Goal: Communication & Community: Answer question/provide support

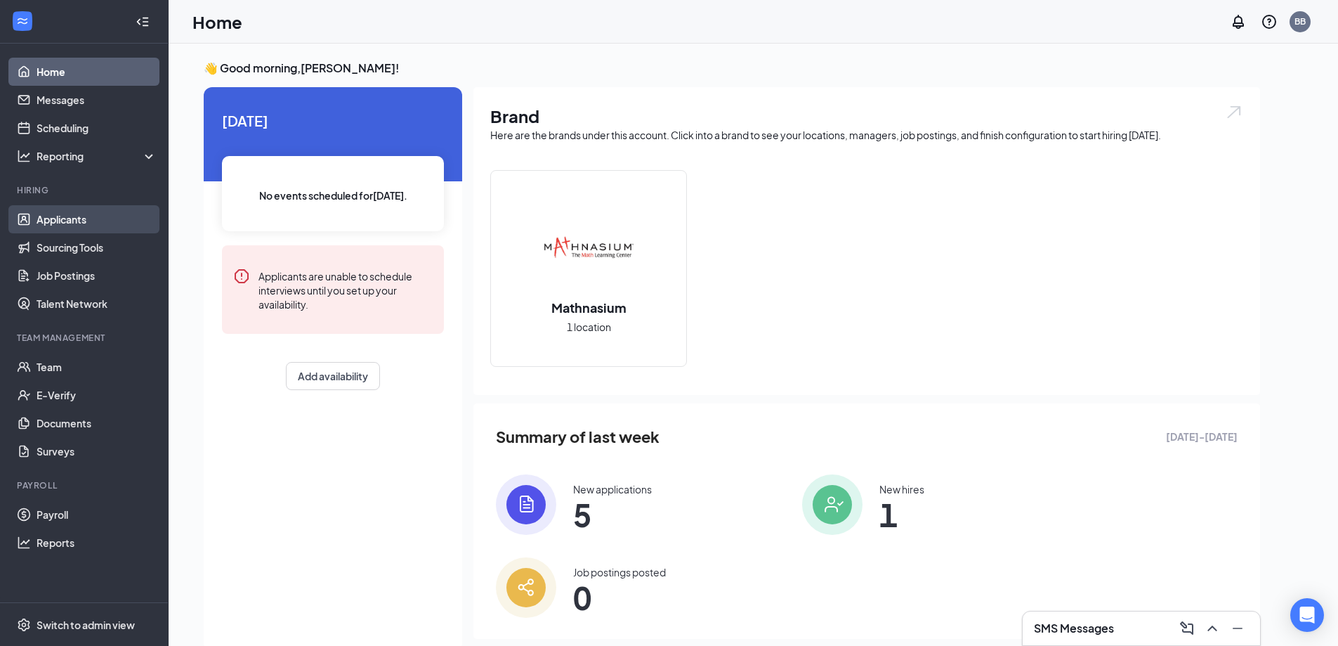
click at [44, 219] on link "Applicants" at bounding box center [97, 219] width 120 height 28
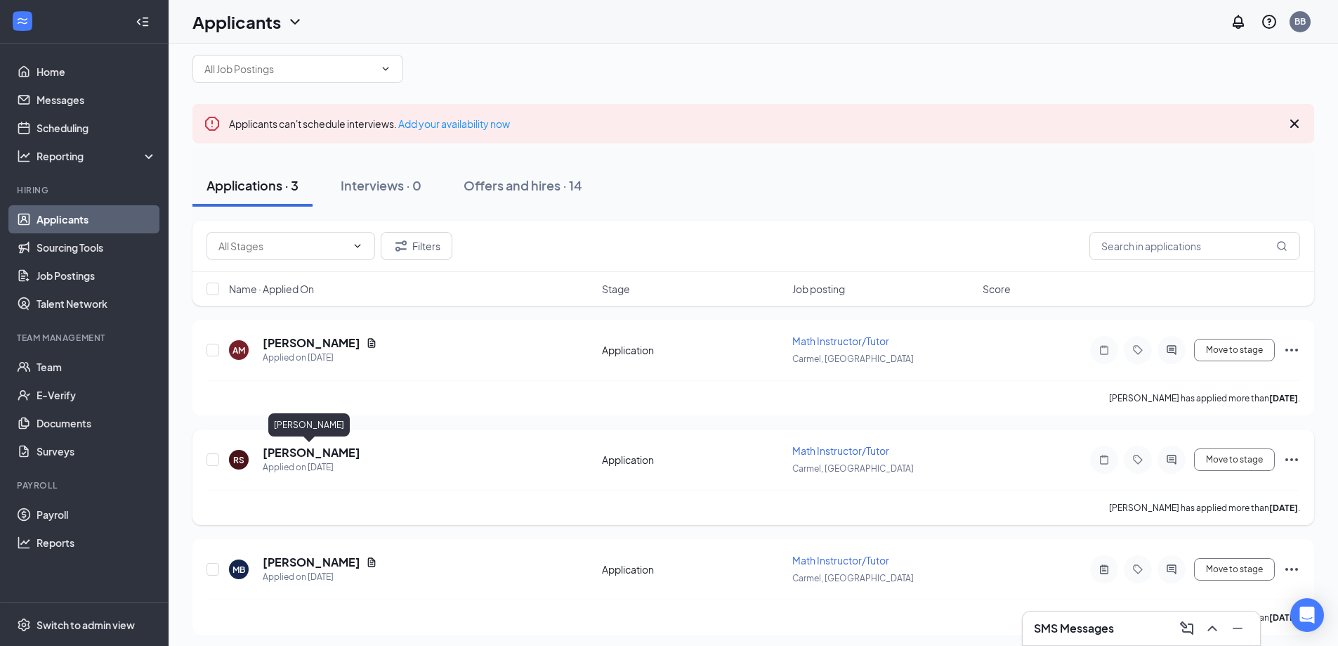
scroll to position [25, 0]
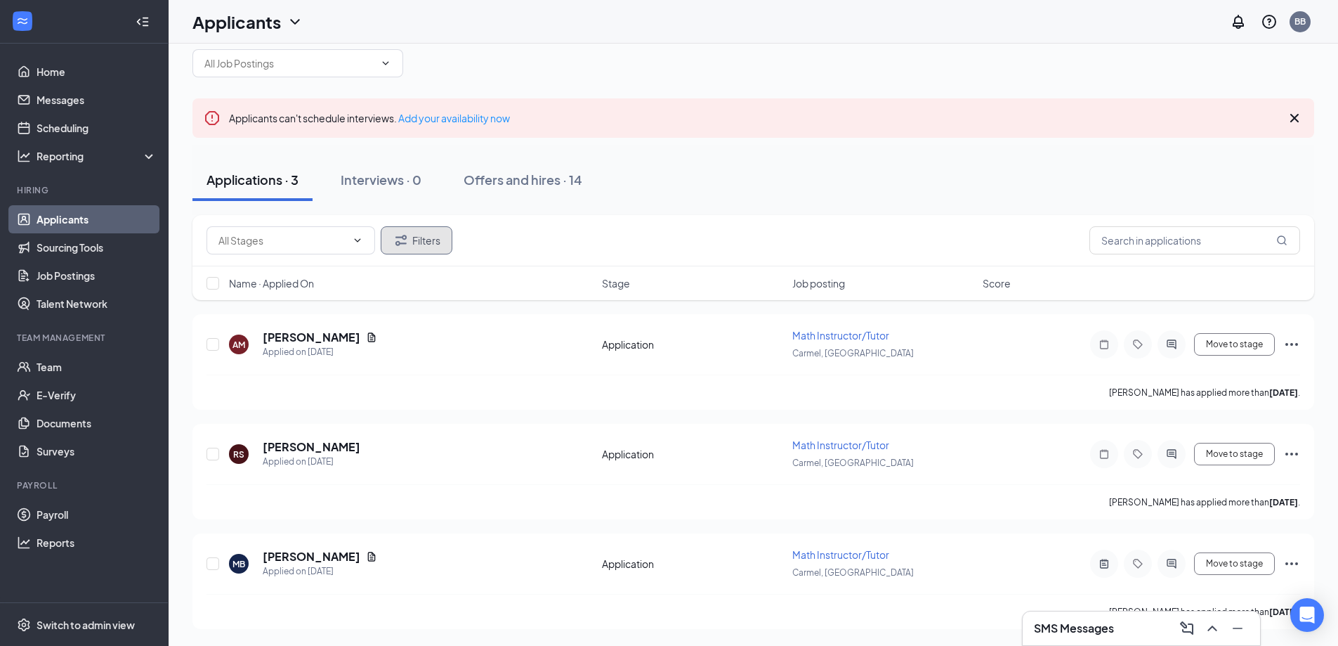
click at [412, 240] on button "Filters" at bounding box center [417, 240] width 72 height 28
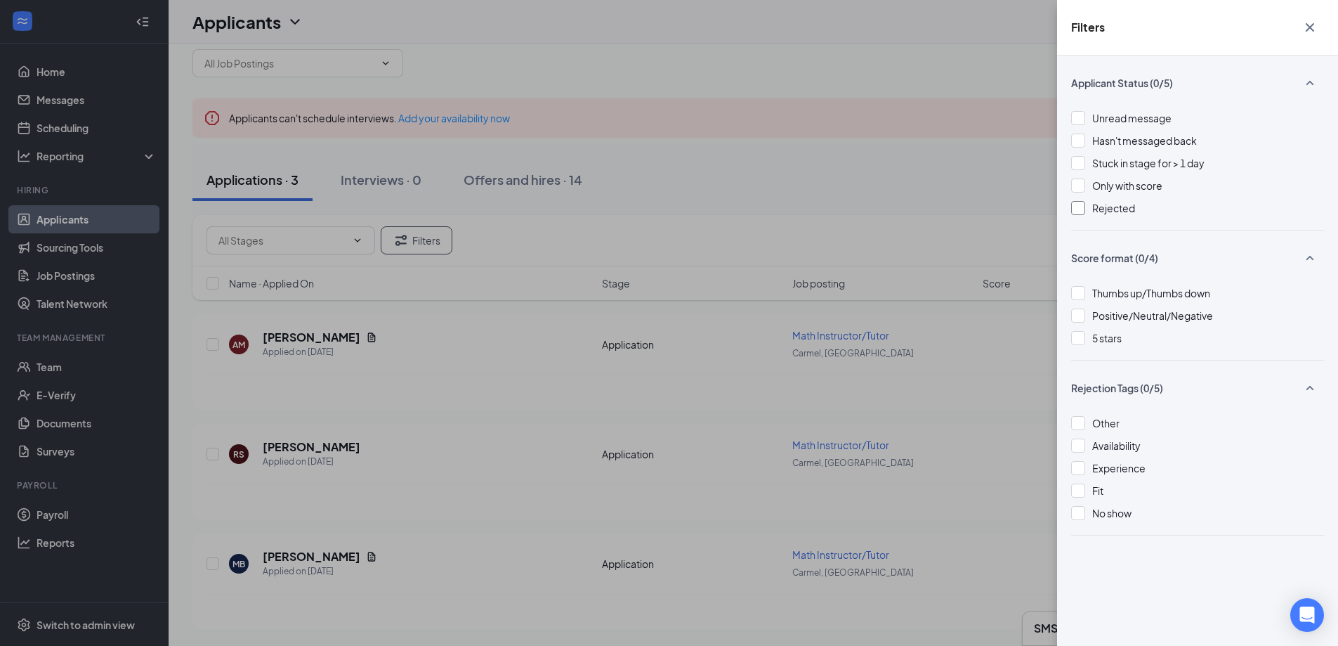
click at [1109, 206] on span "Rejected" at bounding box center [1114, 208] width 43 height 13
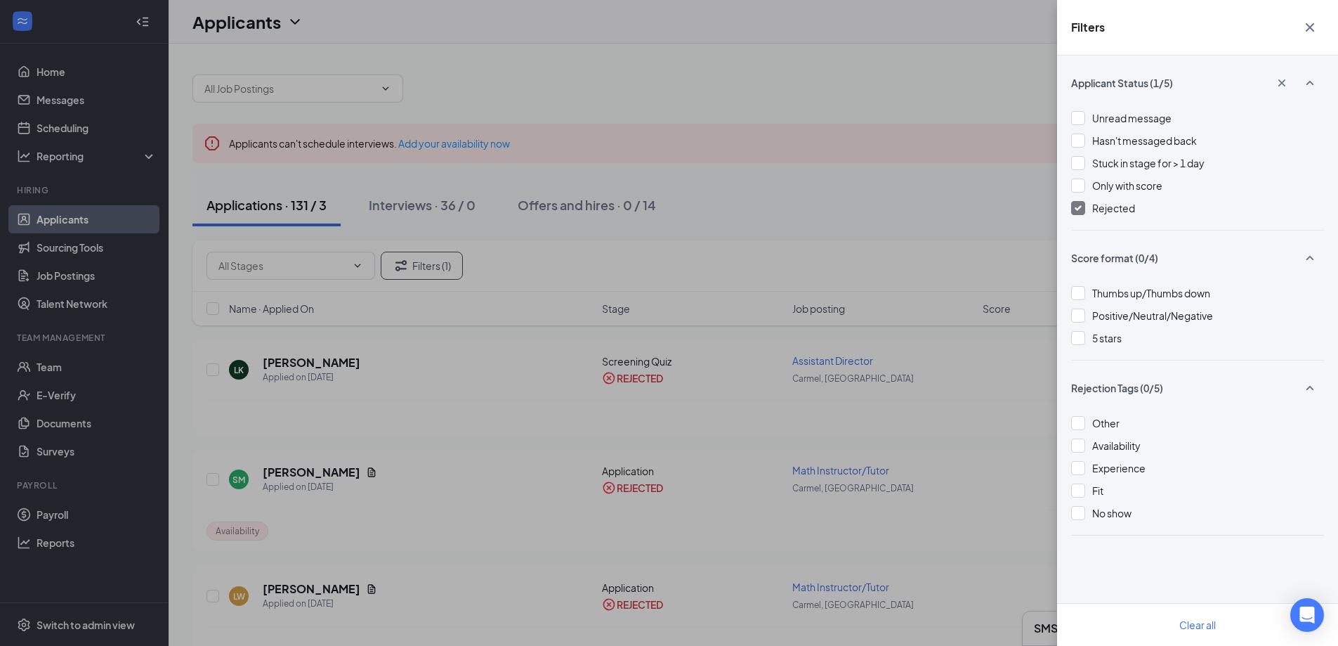
click at [1313, 26] on icon "Cross" at bounding box center [1310, 27] width 17 height 17
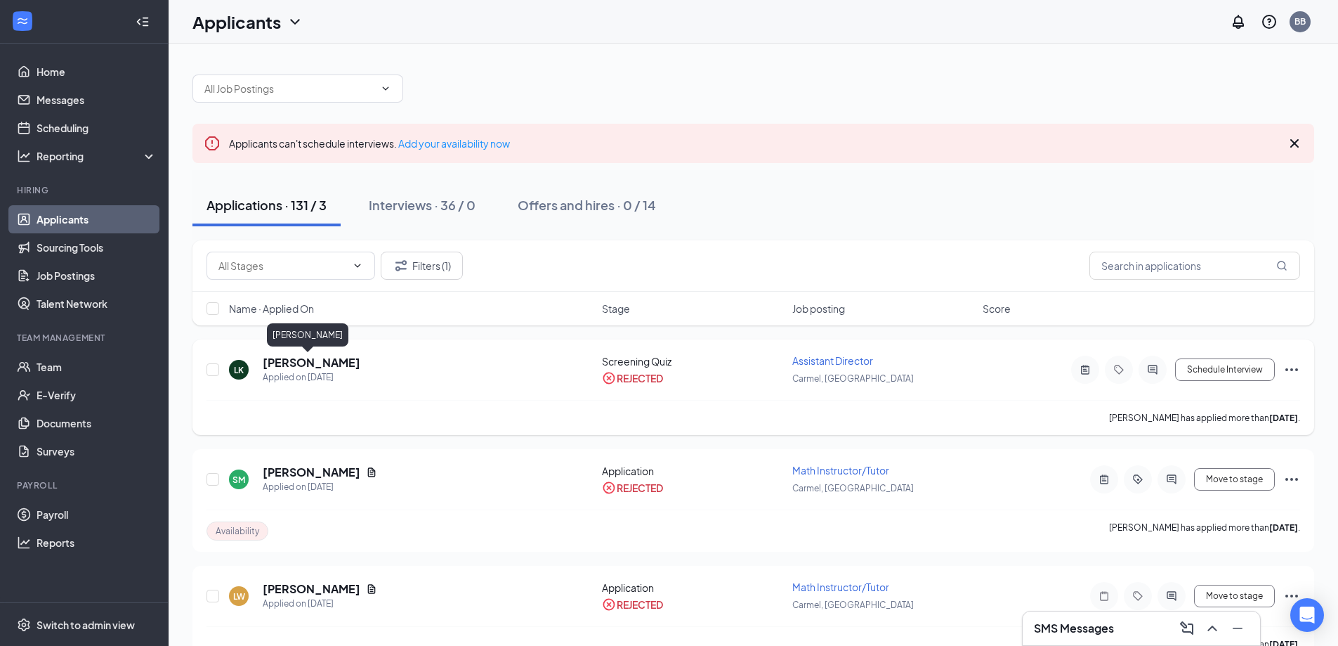
click at [305, 366] on h5 "[PERSON_NAME]" at bounding box center [312, 362] width 98 height 15
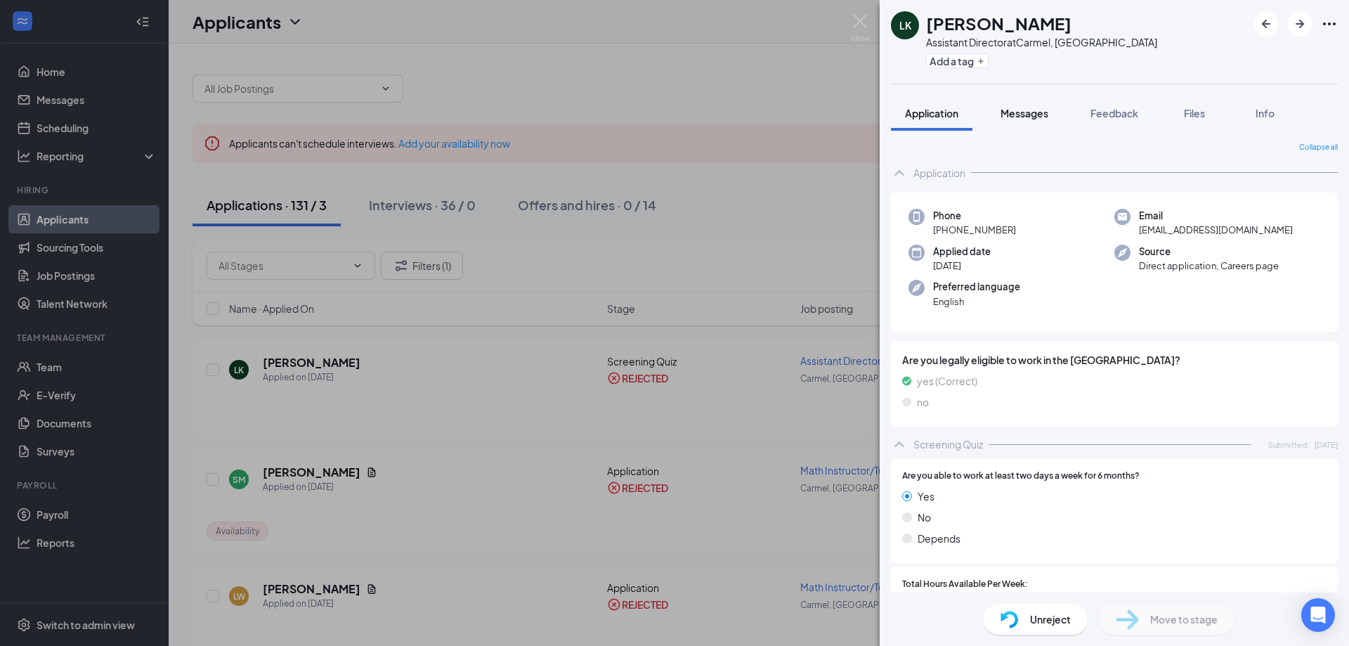
click at [1032, 112] on span "Messages" at bounding box center [1025, 113] width 48 height 13
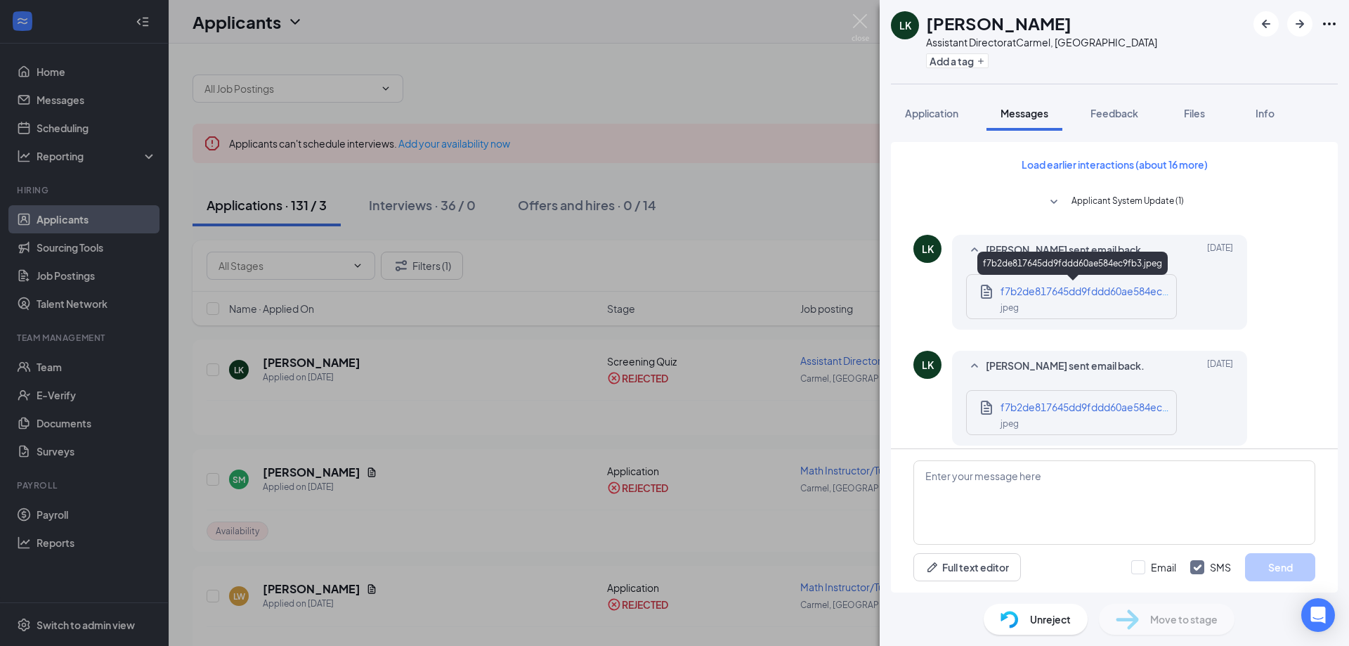
click at [1083, 292] on span "f7b2de817645dd9fddd60ae584ec9fb3.jpeg" at bounding box center [1104, 291] width 207 height 13
click at [1088, 407] on span "f7b2de817645dd9fddd60ae584ec9fb3.jpeg" at bounding box center [1104, 406] width 207 height 13
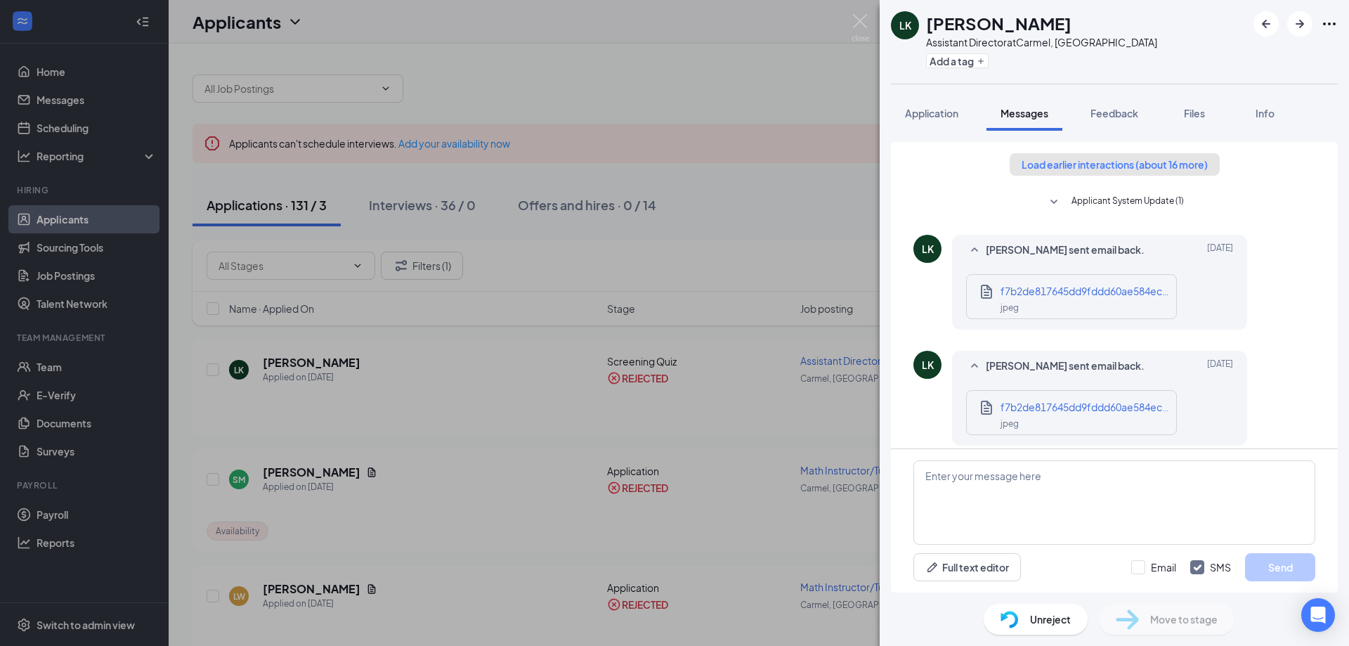
click at [1086, 164] on button "Load earlier interactions (about 16 more)" at bounding box center [1115, 164] width 210 height 22
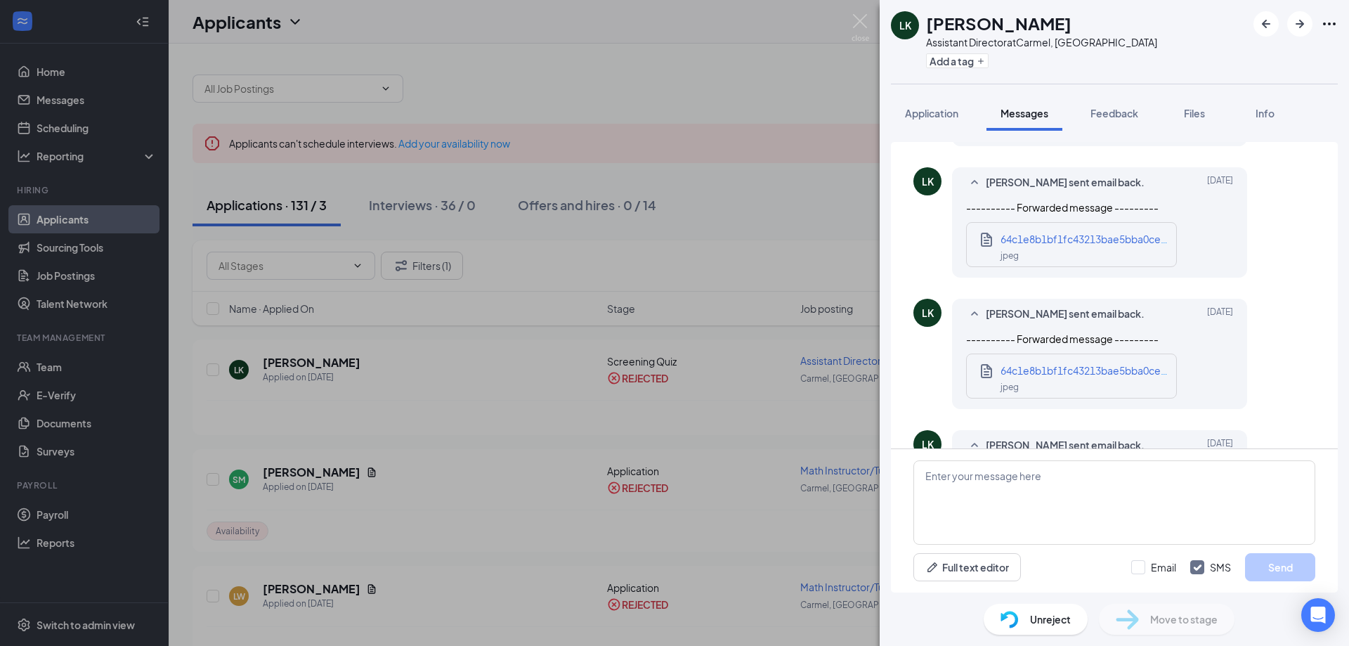
scroll to position [1897, 0]
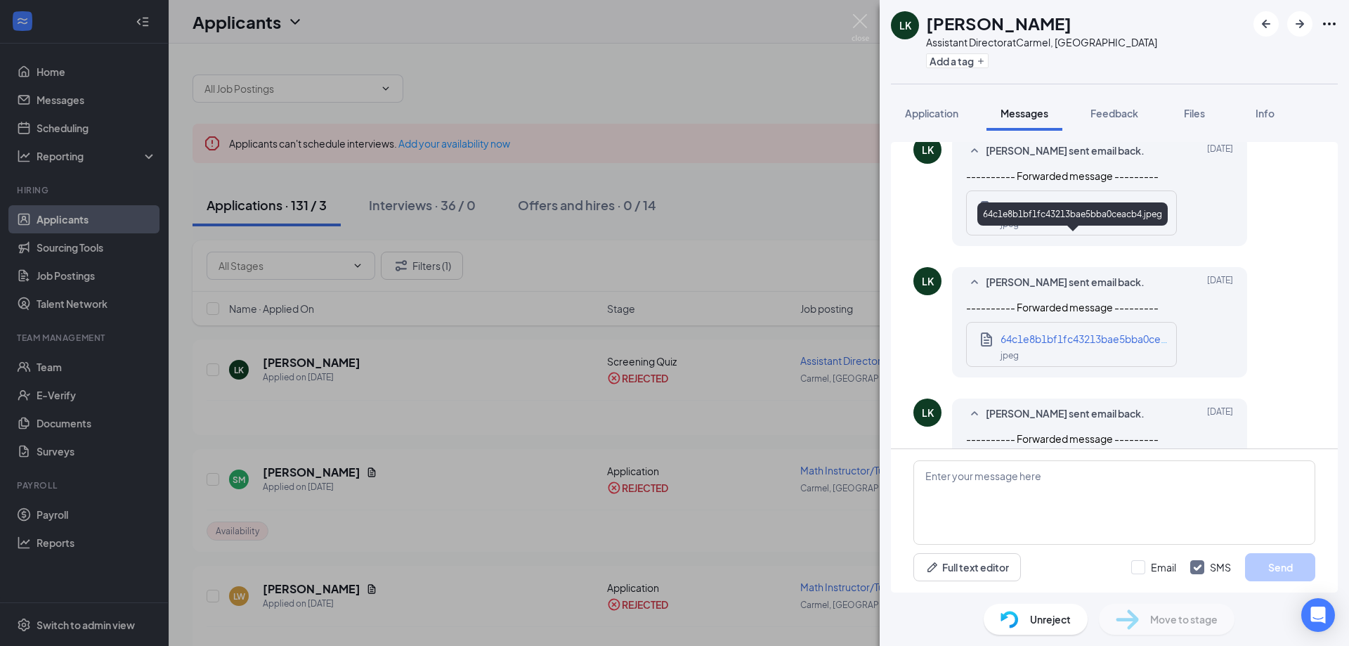
click at [1050, 332] on span "64c1e8b1bf1fc43213bae5bba0ceacb4.jpeg" at bounding box center [1104, 338] width 207 height 13
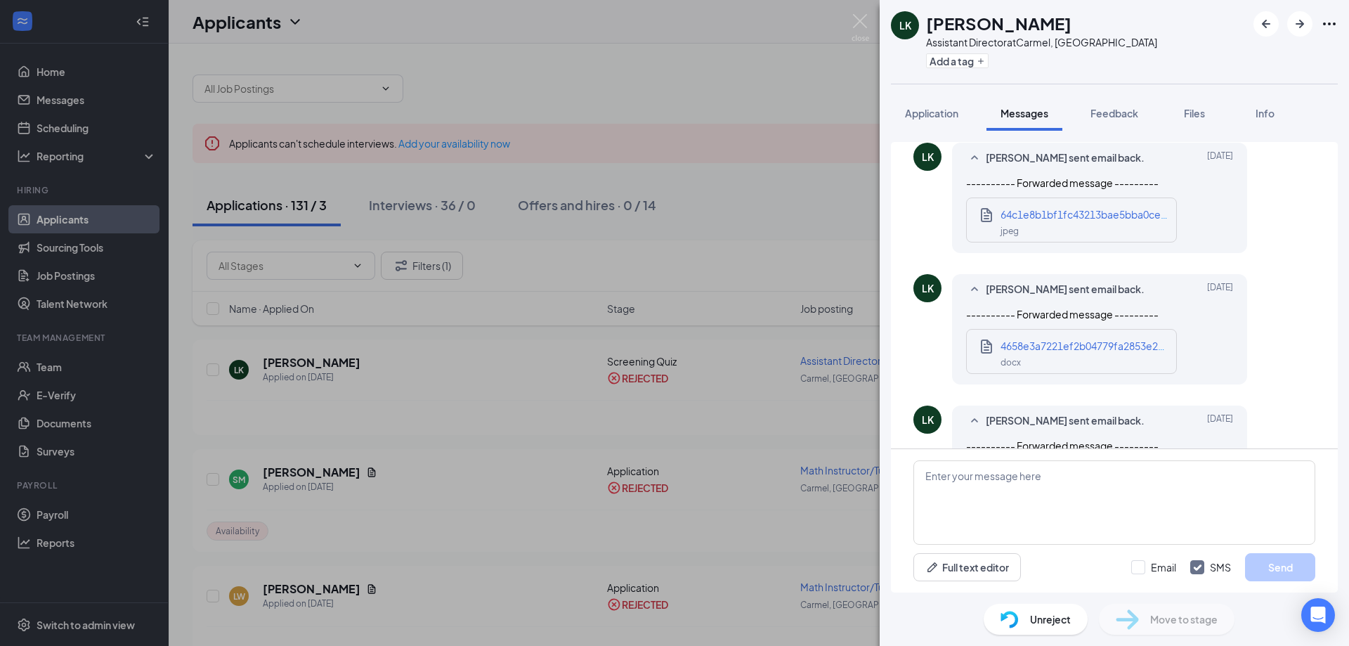
scroll to position [2248, 0]
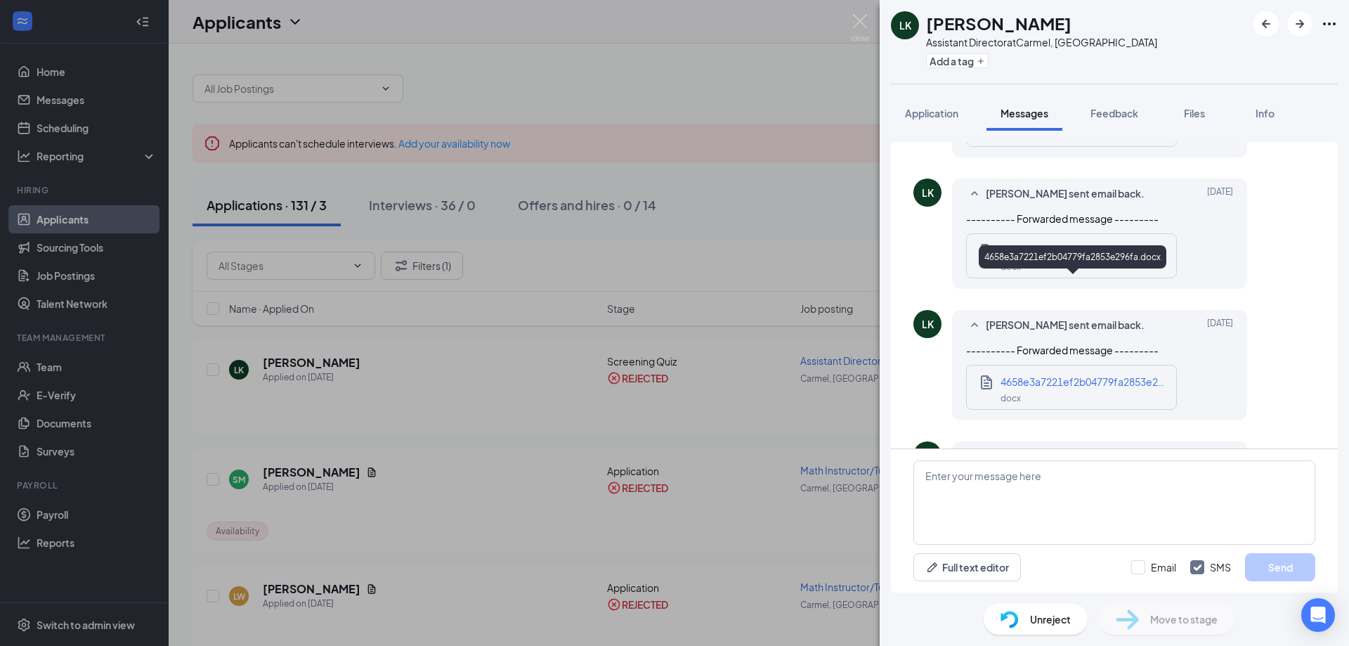
click at [1081, 375] on span "4658e3a7221ef2b04779fa2853e296fa.docx" at bounding box center [1103, 381] width 204 height 13
click at [993, 487] on textarea at bounding box center [1114, 502] width 402 height 84
click at [1140, 568] on input "Email" at bounding box center [1153, 567] width 45 height 14
click at [1131, 560] on input "Email" at bounding box center [1153, 567] width 45 height 14
checkbox input "false"
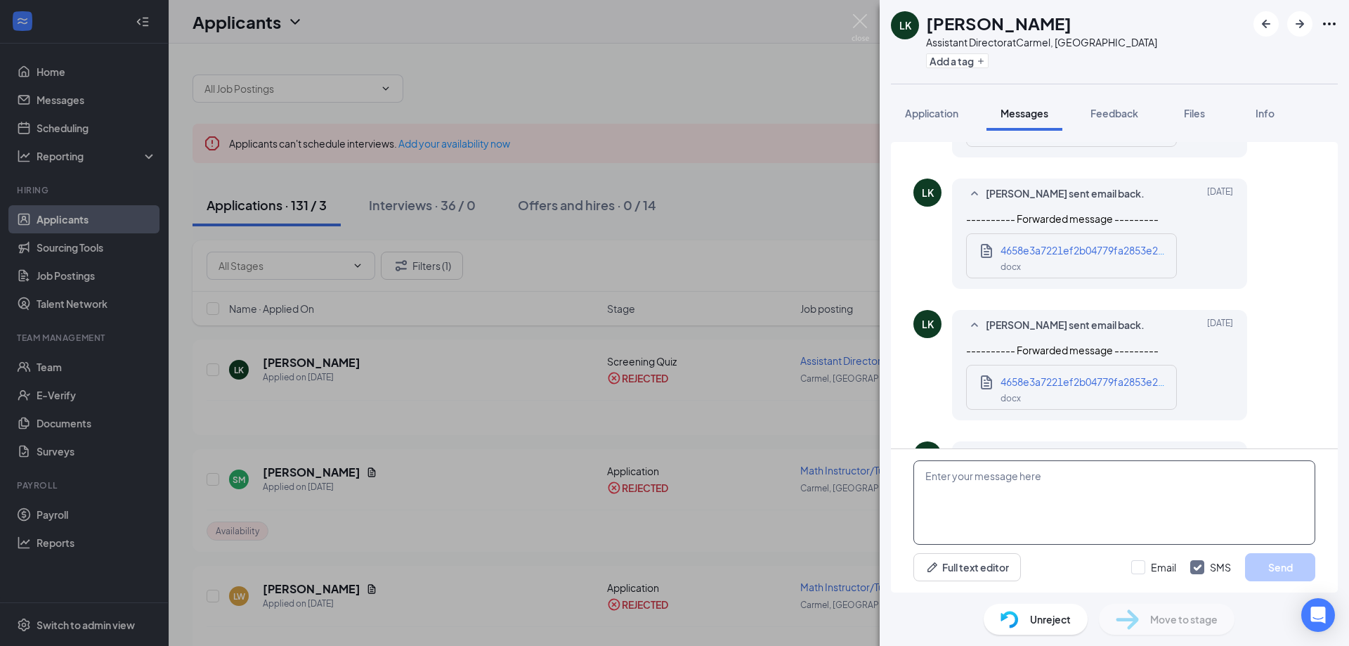
click at [977, 474] on textarea at bounding box center [1114, 502] width 402 height 84
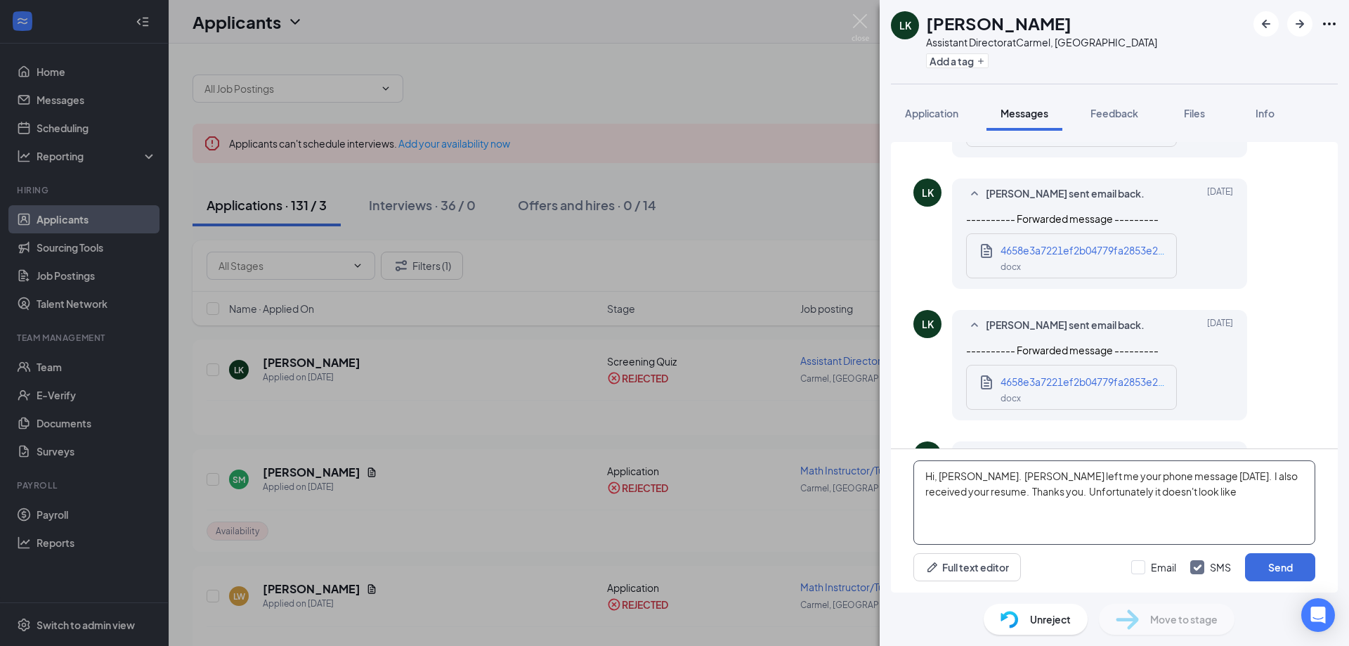
click at [1090, 492] on textarea "Hi, [PERSON_NAME]. [PERSON_NAME] left me your phone message [DATE]. I also rece…" at bounding box center [1114, 502] width 402 height 84
click at [1216, 490] on textarea "Hi, [PERSON_NAME]. [PERSON_NAME] left me your phone message [DATE]. I also rece…" at bounding box center [1114, 502] width 402 height 84
click at [1208, 492] on textarea "Hi, [PERSON_NAME]. [PERSON_NAME] left me your phone message [DATE]. I also rece…" at bounding box center [1114, 502] width 402 height 84
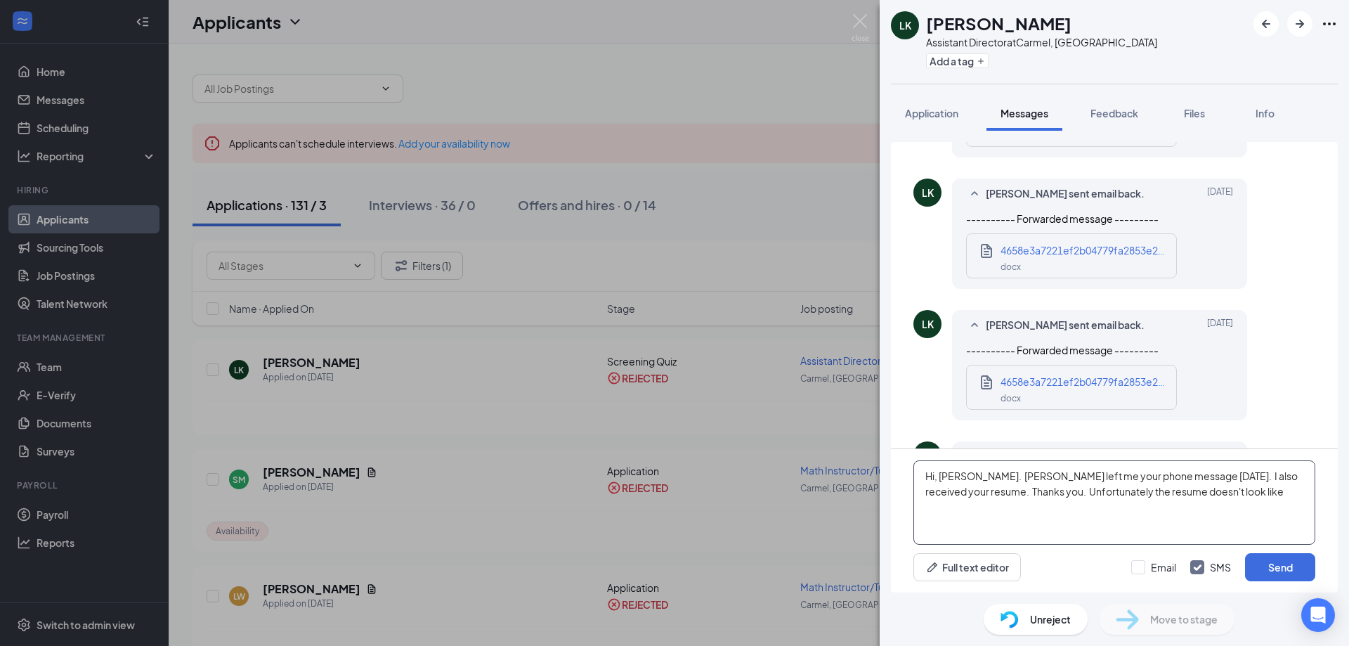
click at [1208, 492] on textarea "Hi, [PERSON_NAME]. [PERSON_NAME] left me your phone message [DATE]. I also rece…" at bounding box center [1114, 502] width 402 height 84
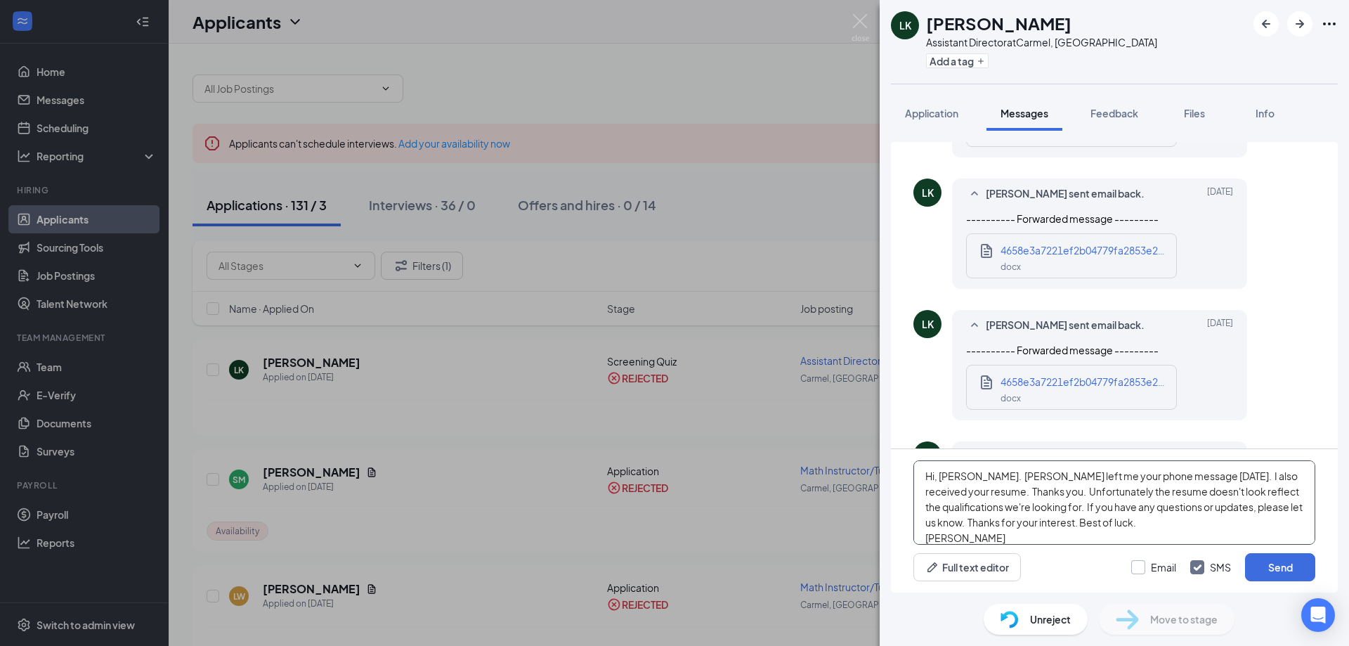
type textarea "Hi, [PERSON_NAME]. [PERSON_NAME] left me your phone message [DATE]. I also rece…"
click at [1138, 569] on input "Email" at bounding box center [1153, 567] width 45 height 14
checkbox input "true"
click at [1288, 569] on button "Send" at bounding box center [1280, 567] width 70 height 28
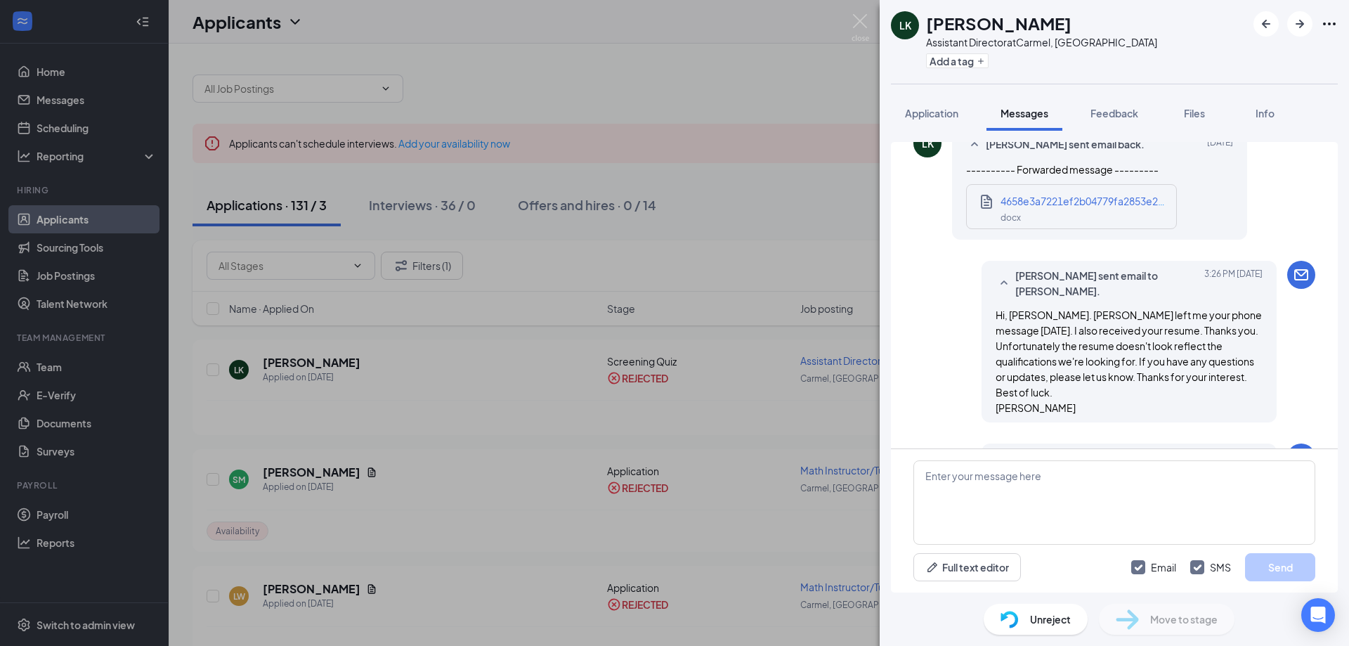
scroll to position [2575, 0]
